Goal: Task Accomplishment & Management: Use online tool/utility

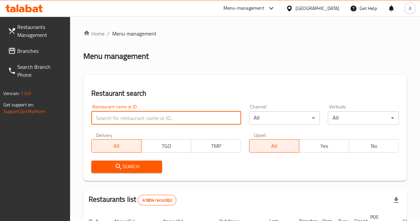
click at [128, 115] on input "search" at bounding box center [166, 117] width 150 height 13
type input "the masked chef"
click button "Search" at bounding box center [126, 166] width 71 height 12
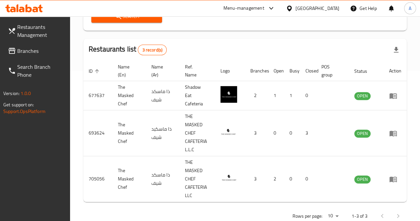
scroll to position [153, 0]
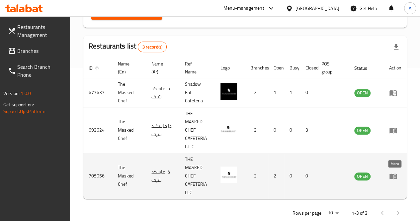
click at [391, 174] on icon "enhanced table" at bounding box center [392, 176] width 7 height 6
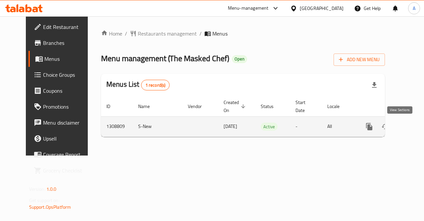
click at [414, 123] on icon "enhanced table" at bounding box center [418, 126] width 8 height 8
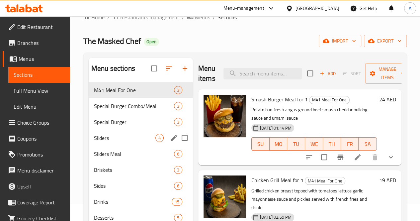
scroll to position [93, 0]
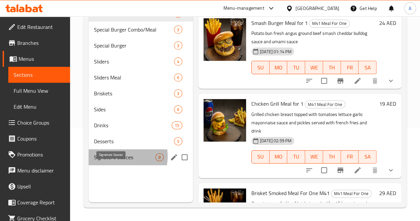
click at [115, 161] on span "Signature Sauces" at bounding box center [124, 157] width 61 height 8
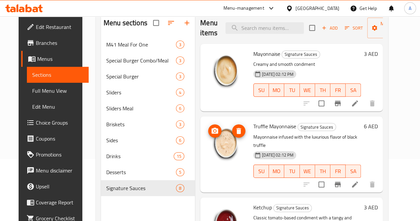
scroll to position [62, 0]
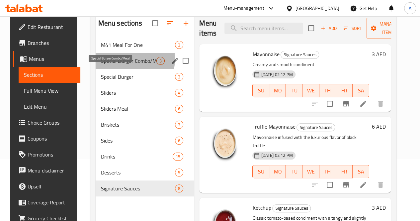
click at [111, 65] on span "Special Burger Combo/Meal" at bounding box center [129, 61] width 56 height 8
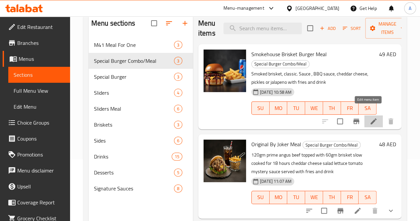
click at [369, 117] on icon at bounding box center [373, 121] width 8 height 8
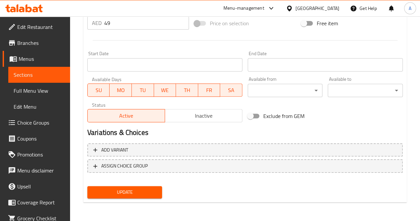
scroll to position [257, 0]
